Goal: Task Accomplishment & Management: Manage account settings

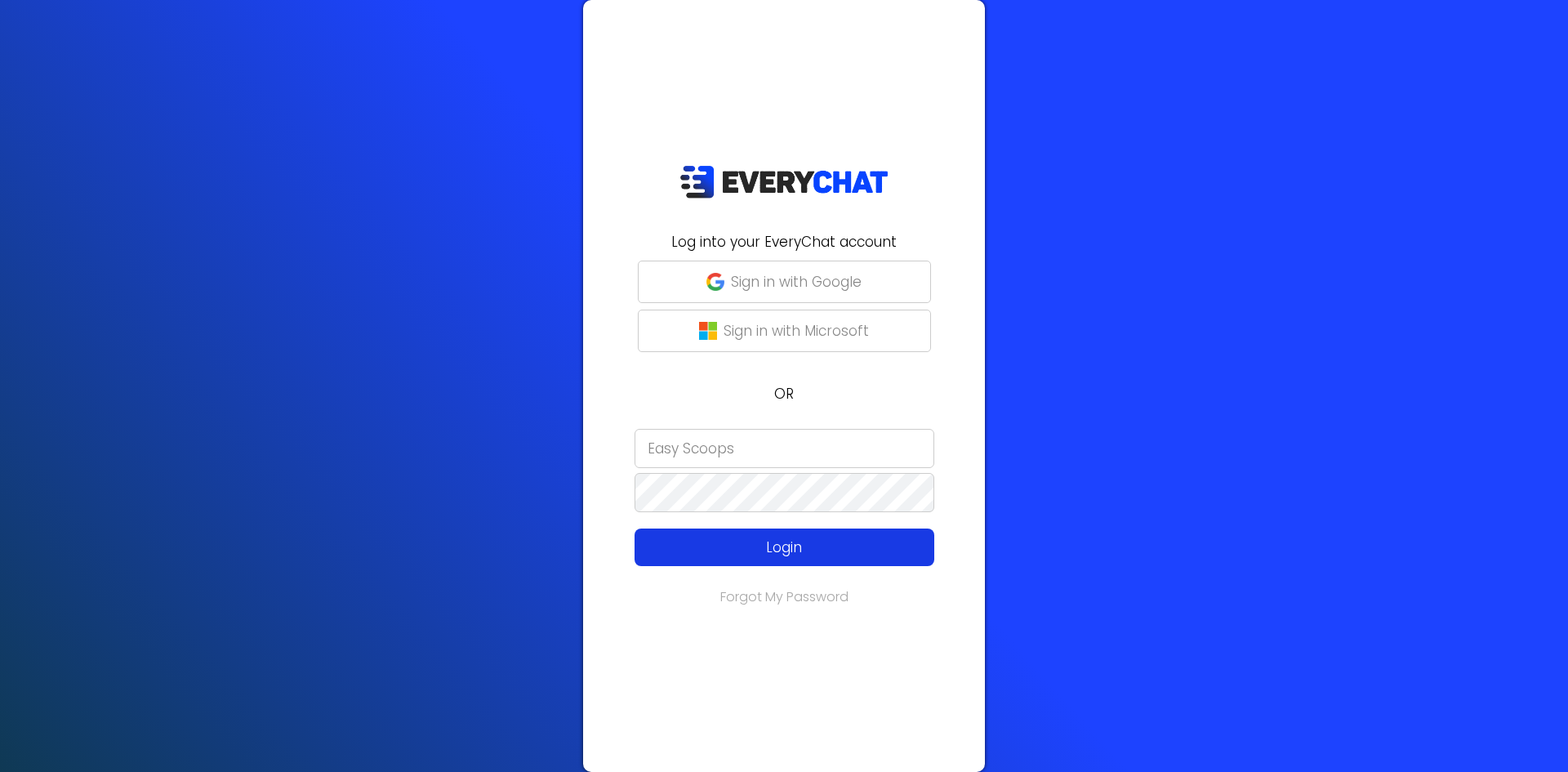
click at [853, 542] on p "Login" at bounding box center [784, 547] width 240 height 21
click at [854, 543] on p "Login" at bounding box center [784, 547] width 240 height 21
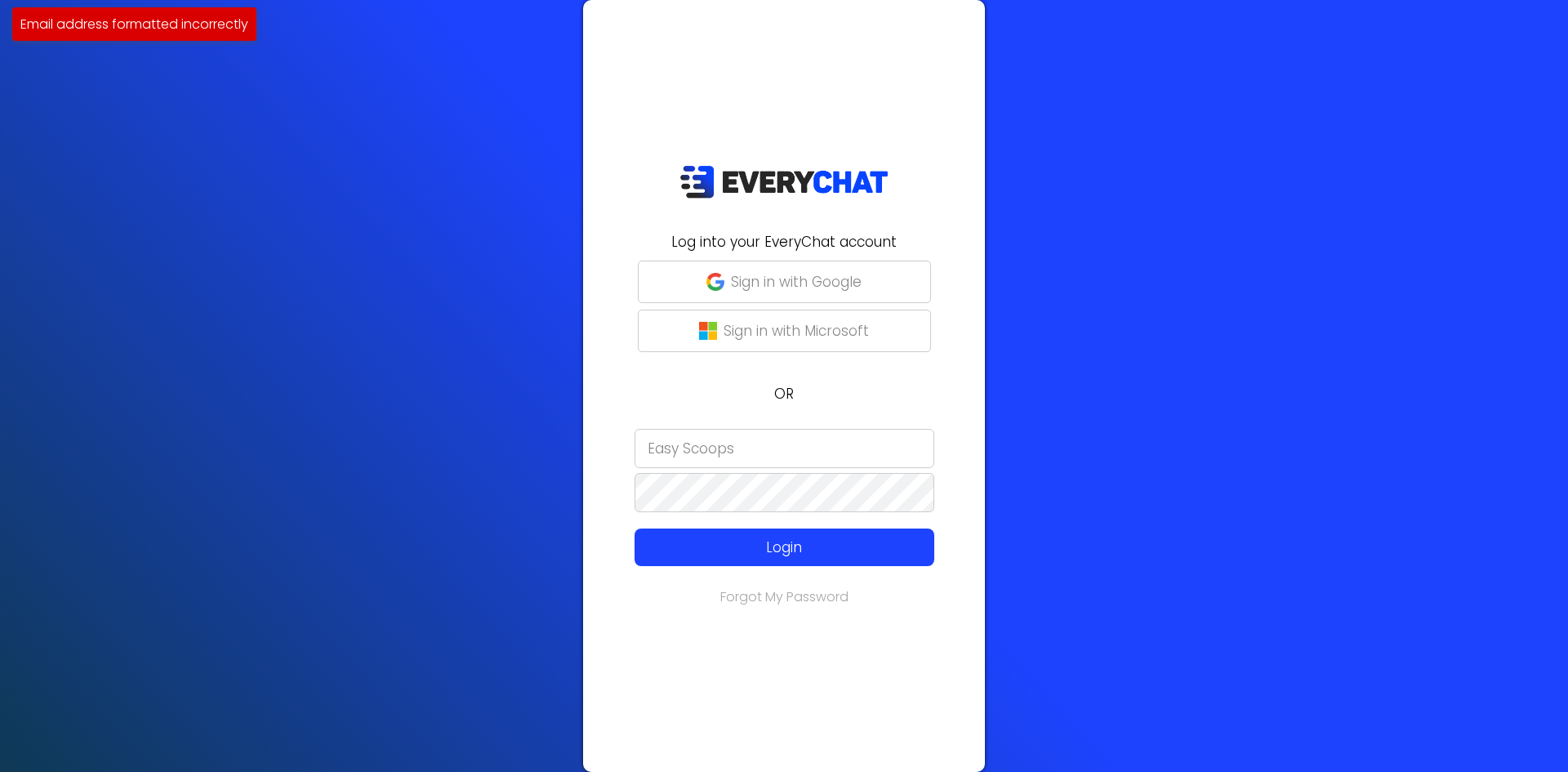
click at [824, 466] on input "Easy Scoops" at bounding box center [784, 449] width 300 height 40
type input "[PERSON_NAME][EMAIL_ADDRESS][DOMAIN_NAME]"
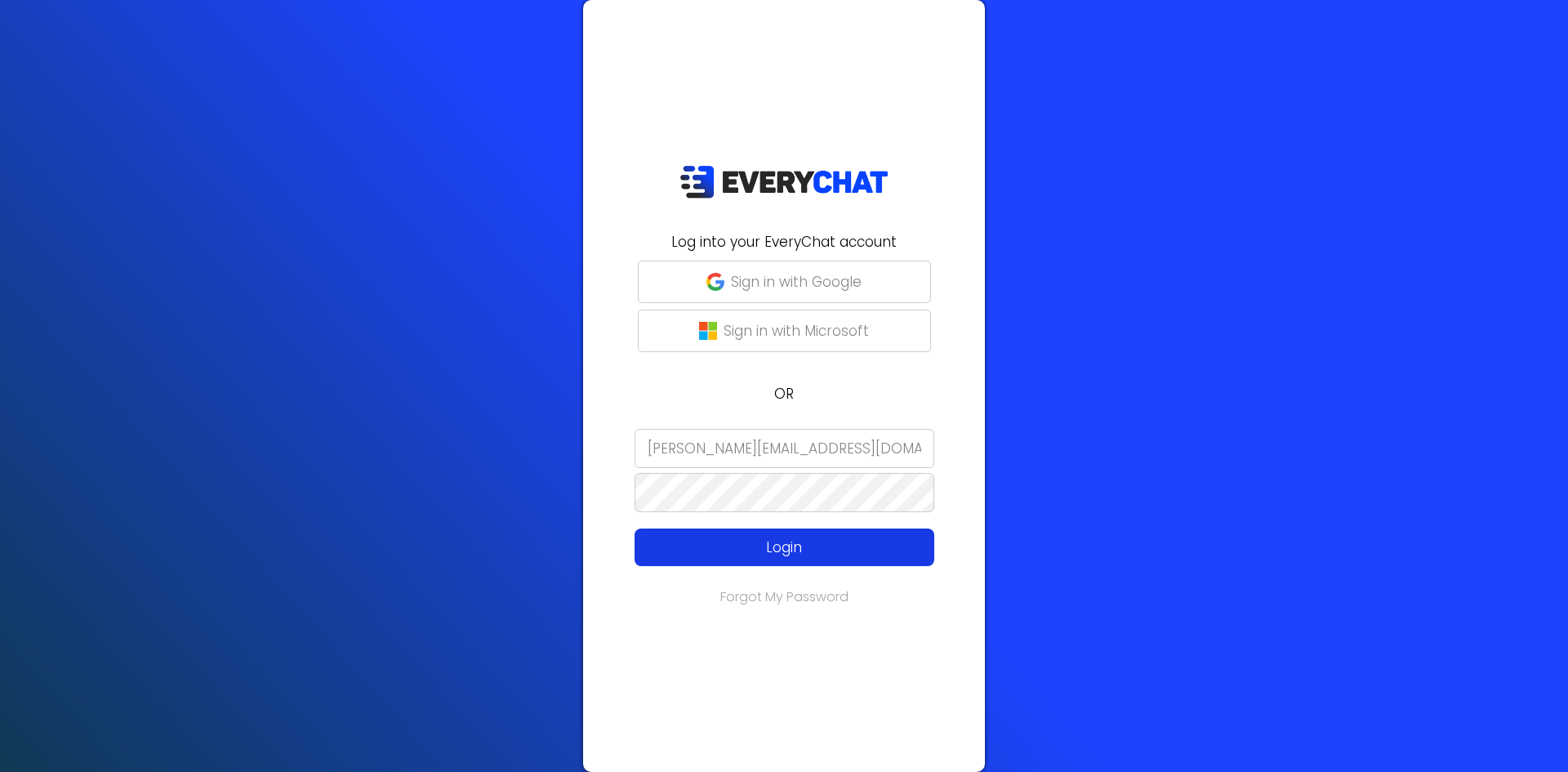
click at [830, 552] on p "Login" at bounding box center [784, 547] width 240 height 21
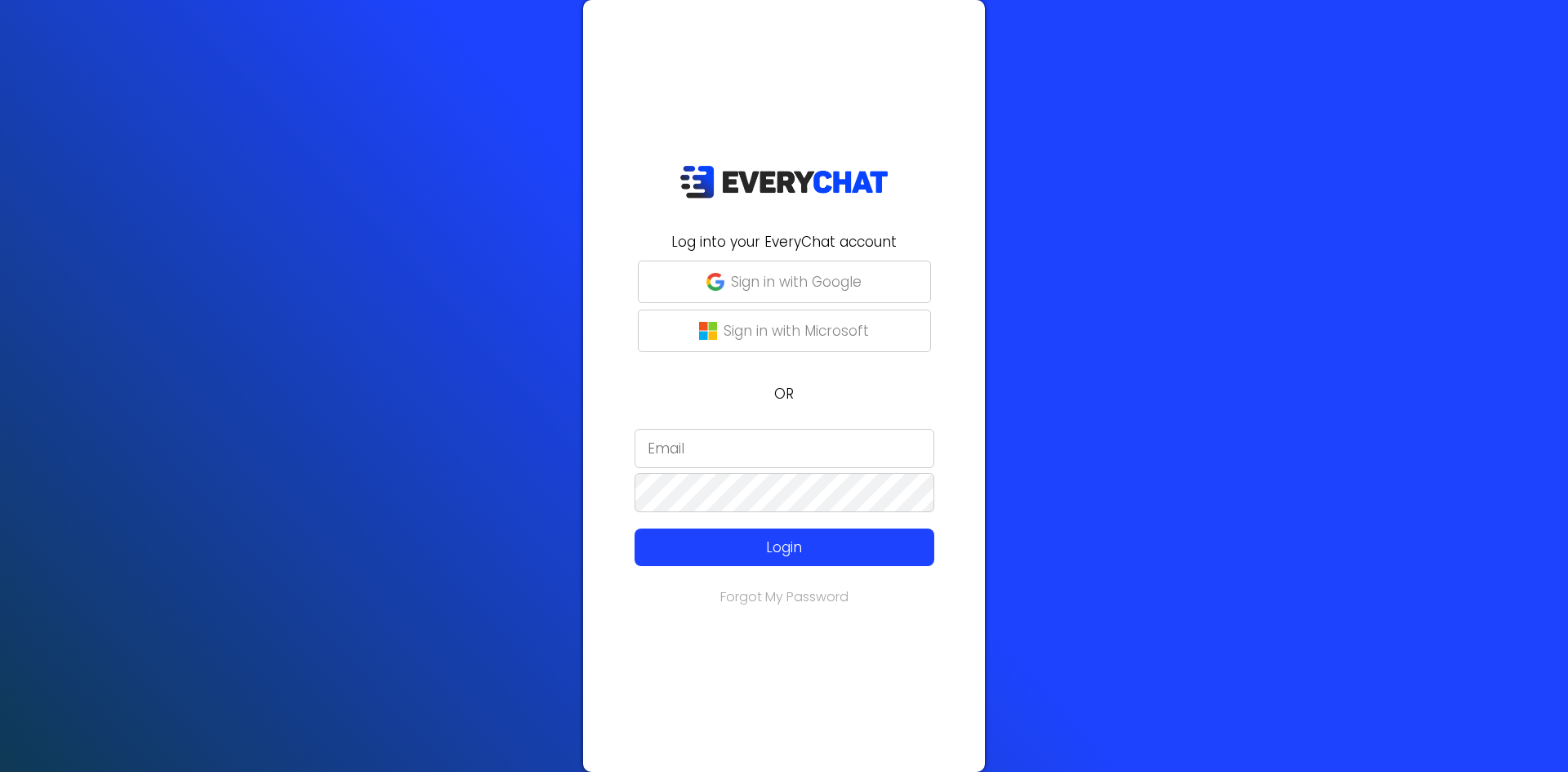
type input "[PERSON_NAME][EMAIL_ADDRESS][DOMAIN_NAME]"
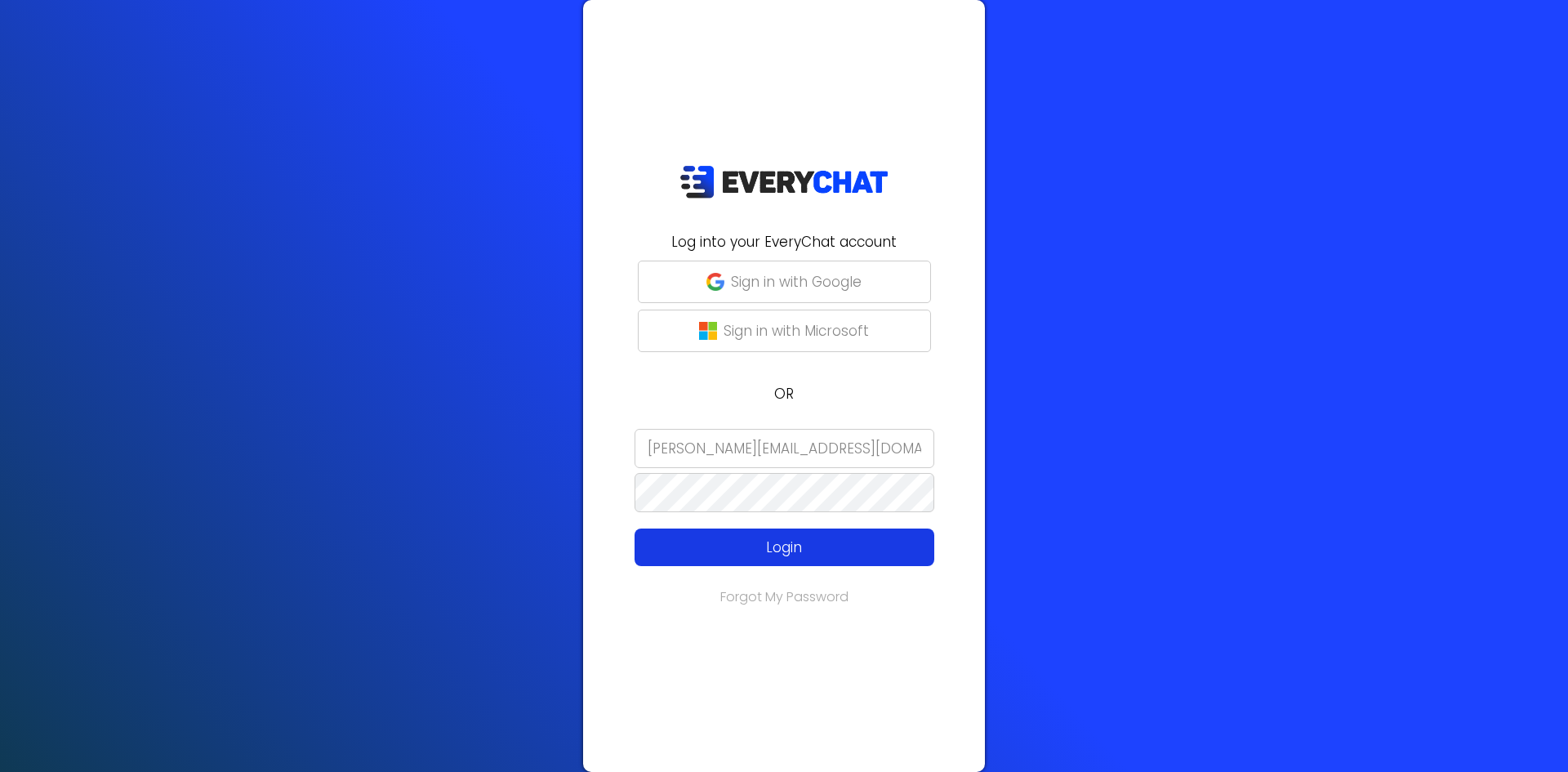
click at [730, 548] on p "Login" at bounding box center [784, 547] width 240 height 21
click at [731, 548] on p "Login" at bounding box center [784, 547] width 240 height 21
